Goal: Task Accomplishment & Management: Manage account settings

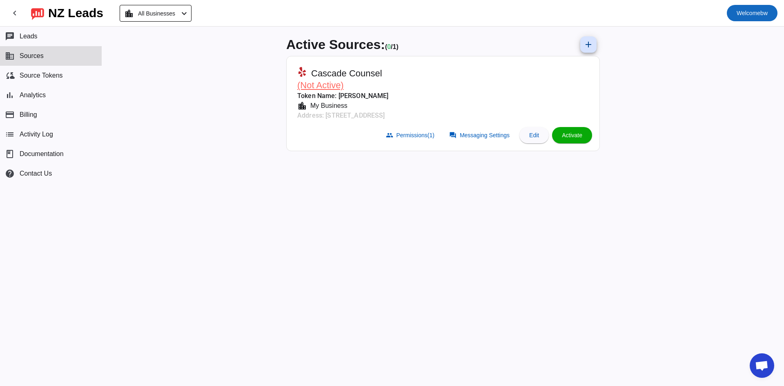
click at [748, 11] on span "Welcome" at bounding box center [748, 13] width 24 height 7
click at [90, 196] on div at bounding box center [392, 193] width 784 height 386
click at [124, 200] on div "Active Sources: ( 0 / 1) add Cascade Counsel (Not Active) Token Name: [PERSON_N…" at bounding box center [443, 206] width 682 height 359
click at [746, 16] on span "Welcome" at bounding box center [748, 13] width 24 height 7
click at [138, 100] on div at bounding box center [392, 193] width 784 height 386
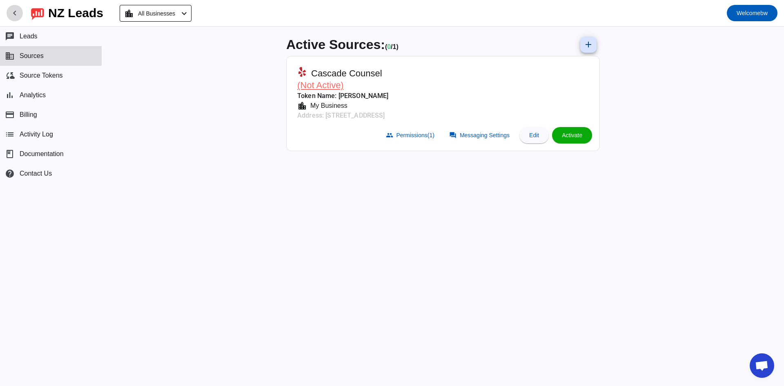
click at [16, 8] on span at bounding box center [15, 13] width 20 height 20
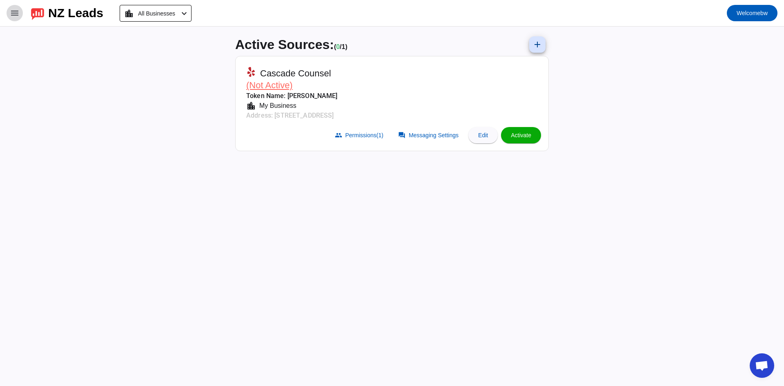
click at [16, 8] on span at bounding box center [15, 13] width 20 height 20
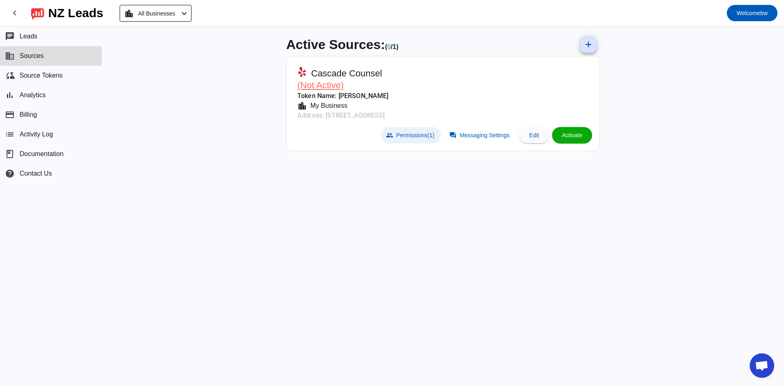
click at [424, 133] on span "Permissions (1)" at bounding box center [415, 135] width 38 height 7
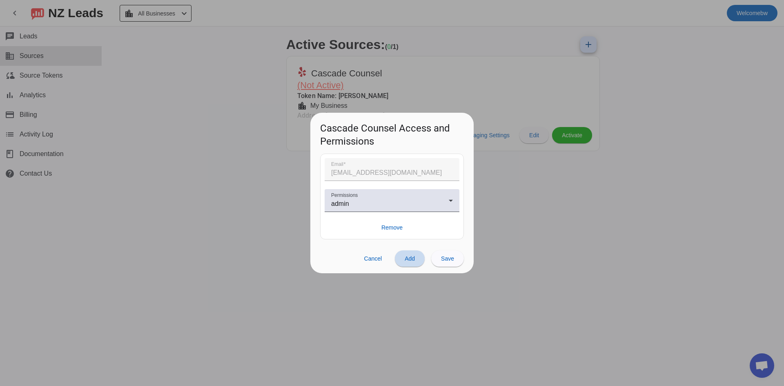
click at [411, 259] on span "Add" at bounding box center [409, 258] width 10 height 7
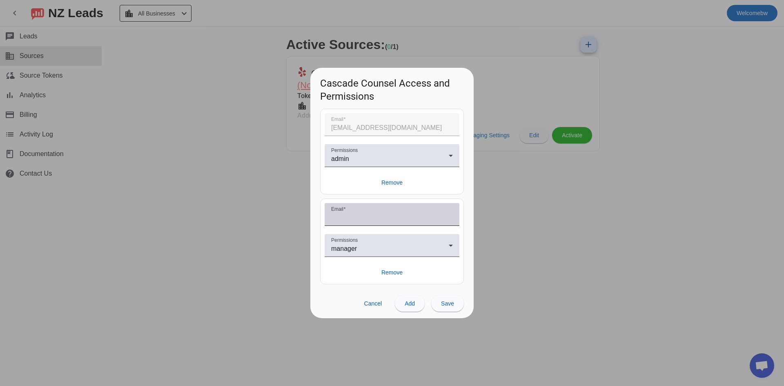
click at [384, 216] on input "Email" at bounding box center [392, 218] width 122 height 10
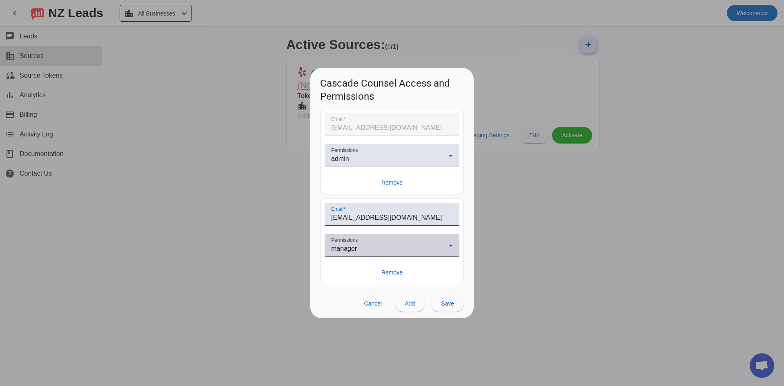
type input "[EMAIL_ADDRESS][DOMAIN_NAME]"
click at [400, 238] on div "Permissions manager" at bounding box center [392, 245] width 122 height 23
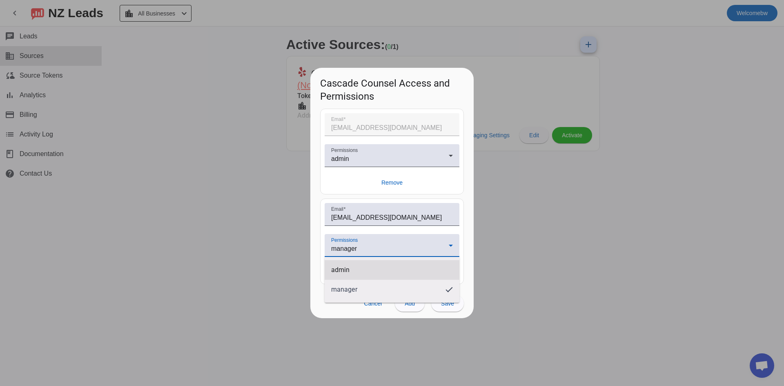
click at [390, 267] on mat-option "admin" at bounding box center [391, 270] width 135 height 20
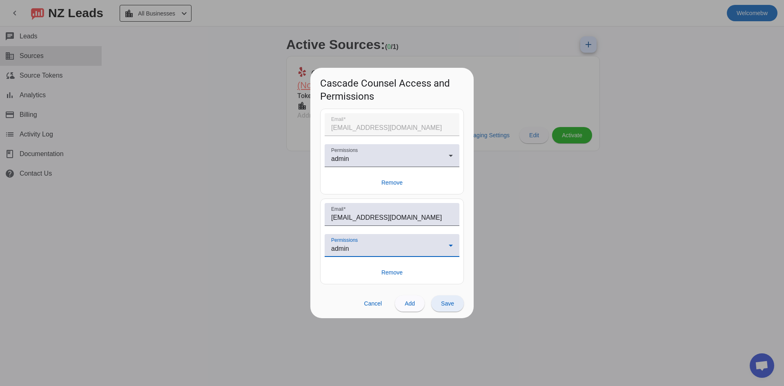
click at [461, 306] on span at bounding box center [447, 303] width 33 height 20
